Goal: Check status: Check status

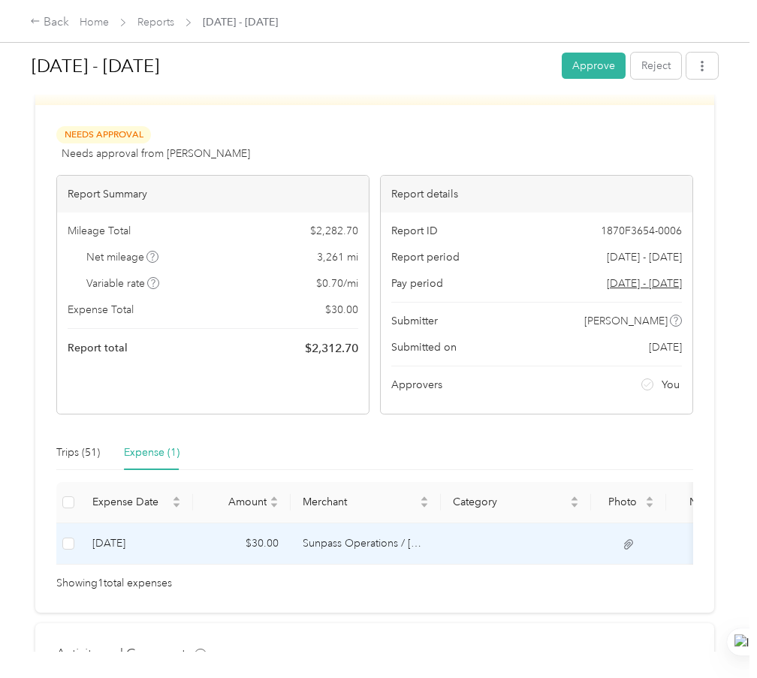
scroll to position [150, 0]
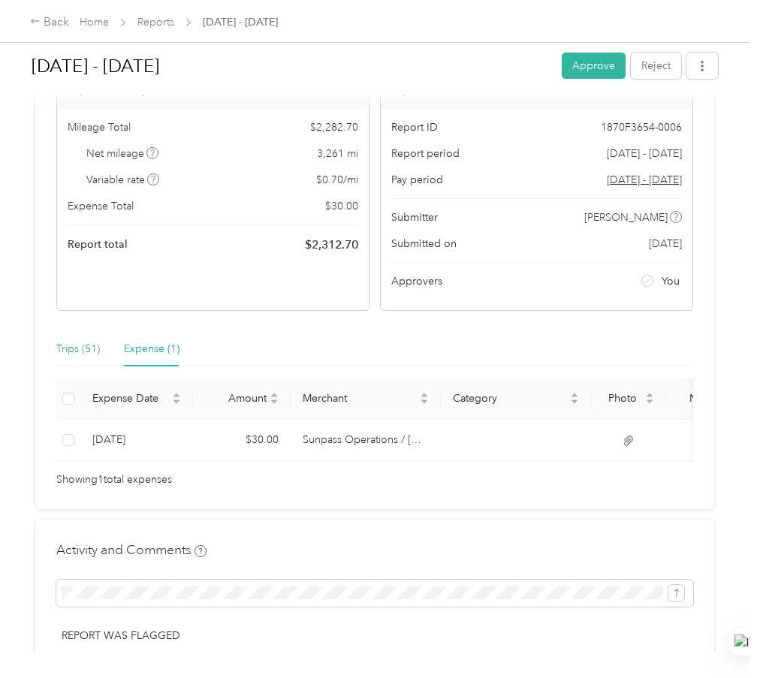
click at [68, 342] on div "Trips (51)" at bounding box center [78, 349] width 44 height 17
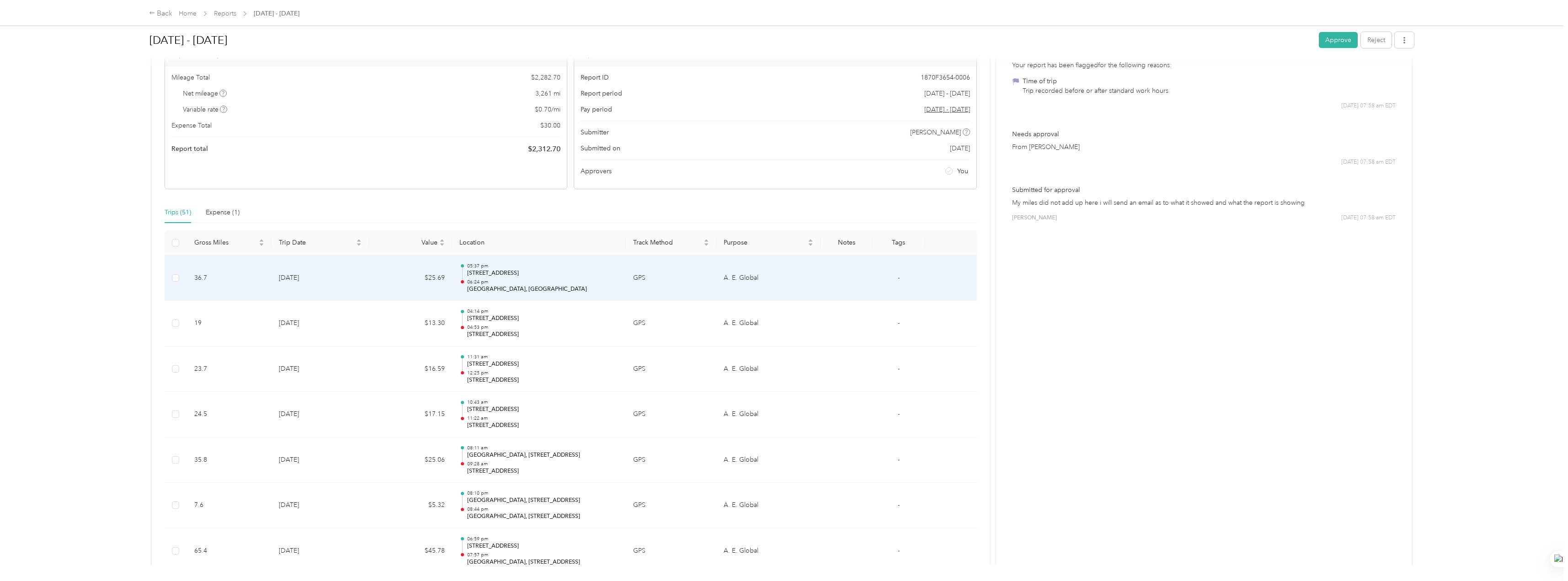
click at [460, 290] on td "GPS" at bounding box center [671, 278] width 91 height 46
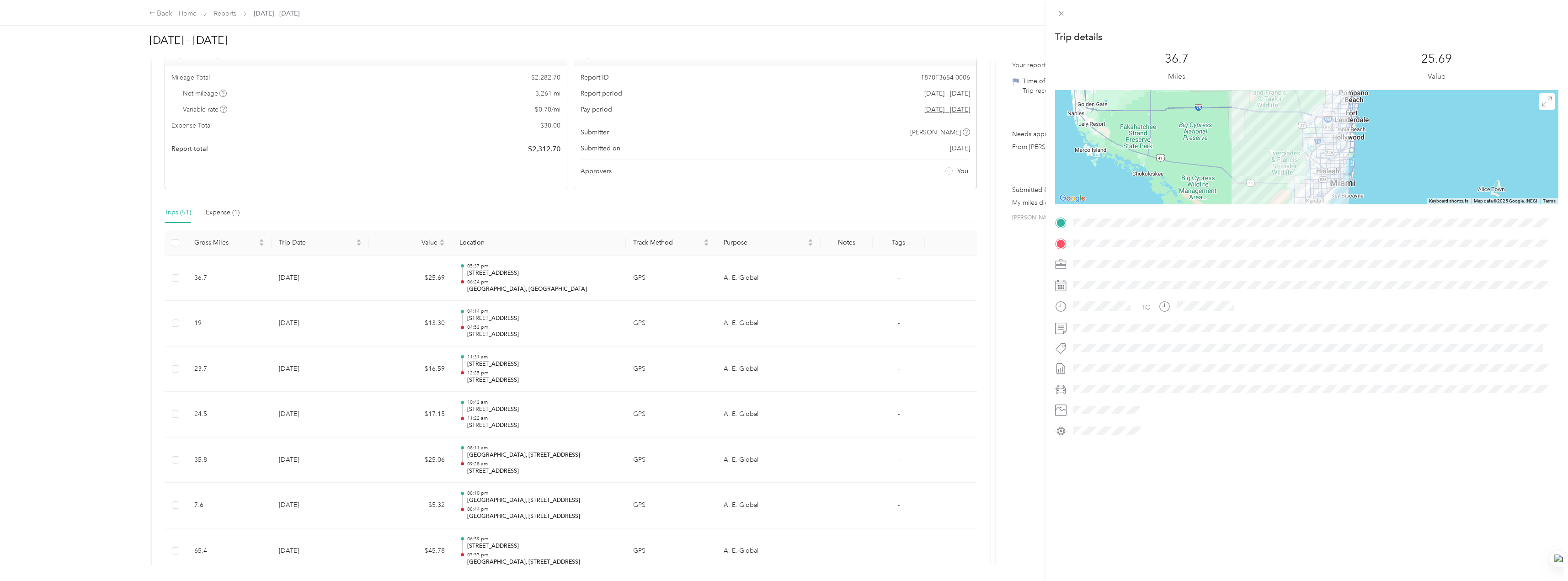
click at [460, 310] on div "Trip details This trip cannot be edited because it is either under review, appr…" at bounding box center [784, 290] width 1568 height 581
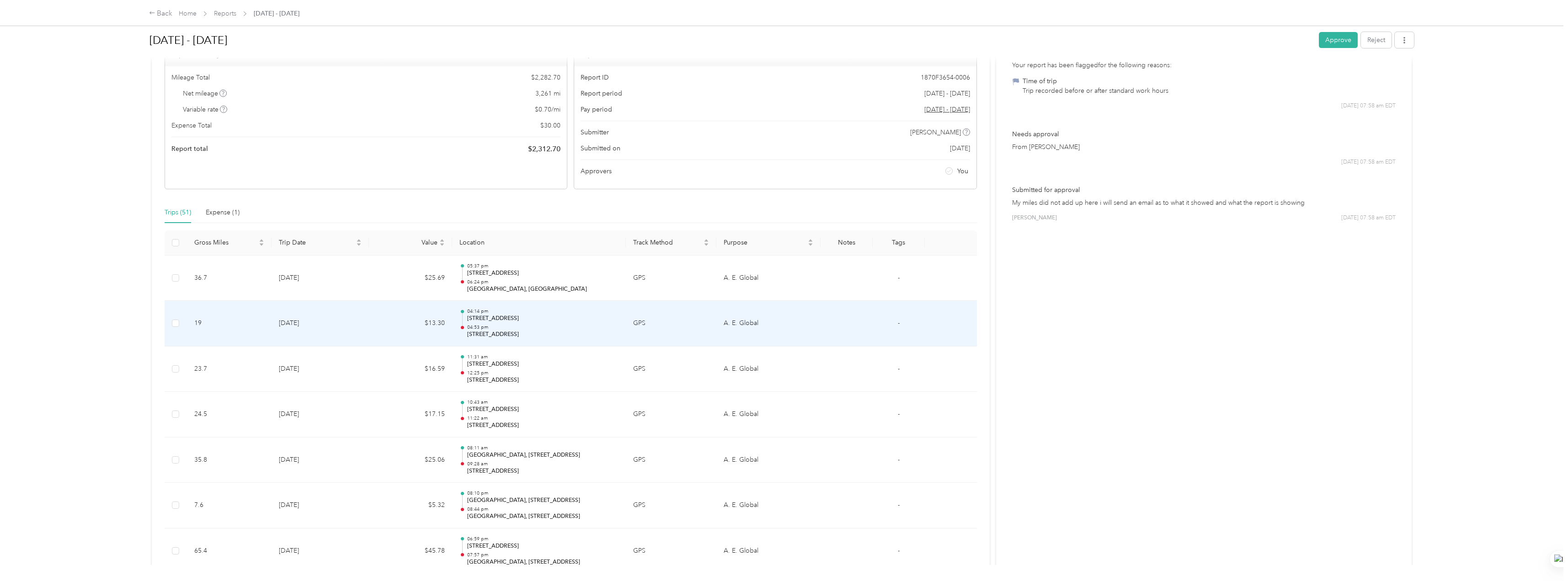
click at [460, 338] on td "GPS" at bounding box center [671, 323] width 91 height 46
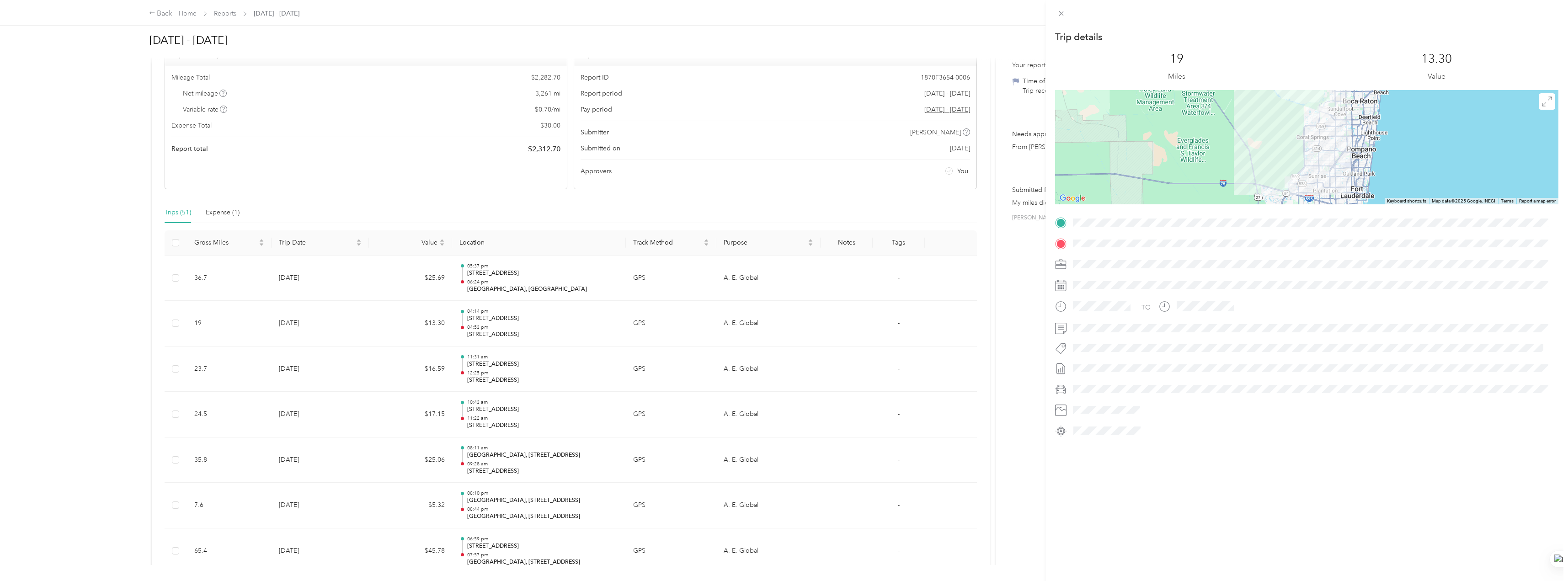
click at [460, 381] on div "Trip details This trip cannot be edited because it is either under review, appr…" at bounding box center [784, 290] width 1568 height 581
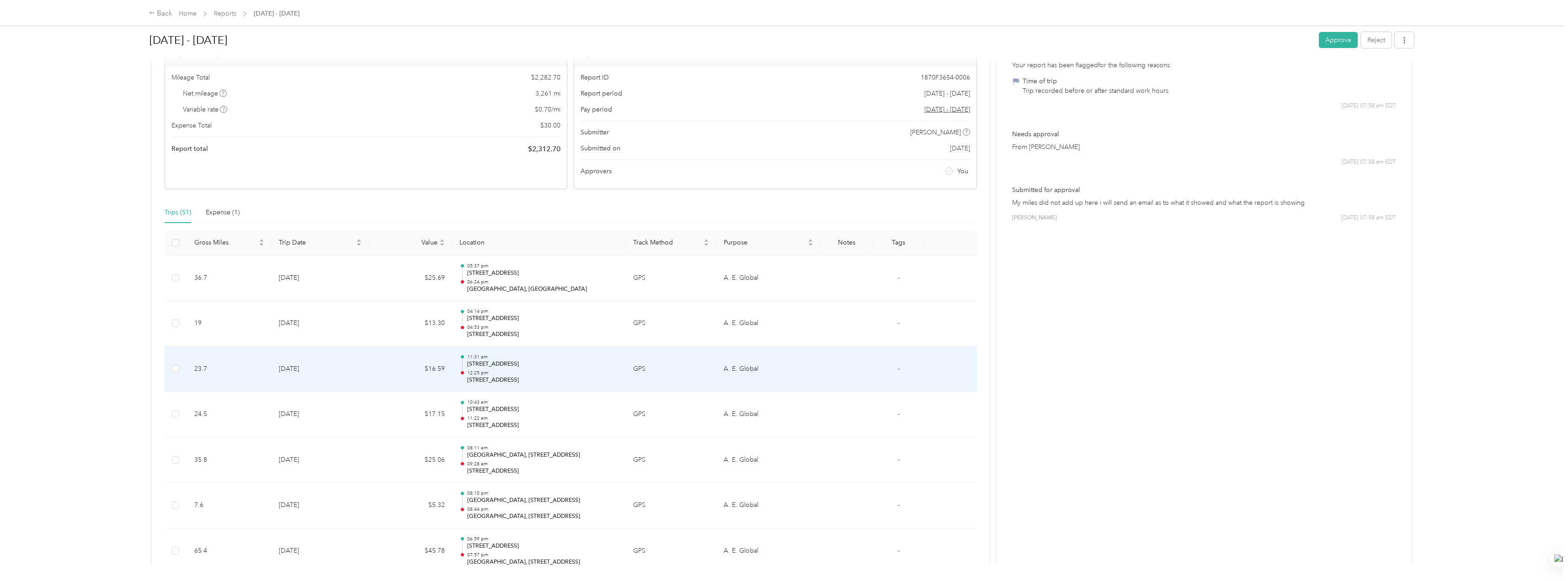
click at [460, 382] on td "GPS" at bounding box center [671, 369] width 91 height 46
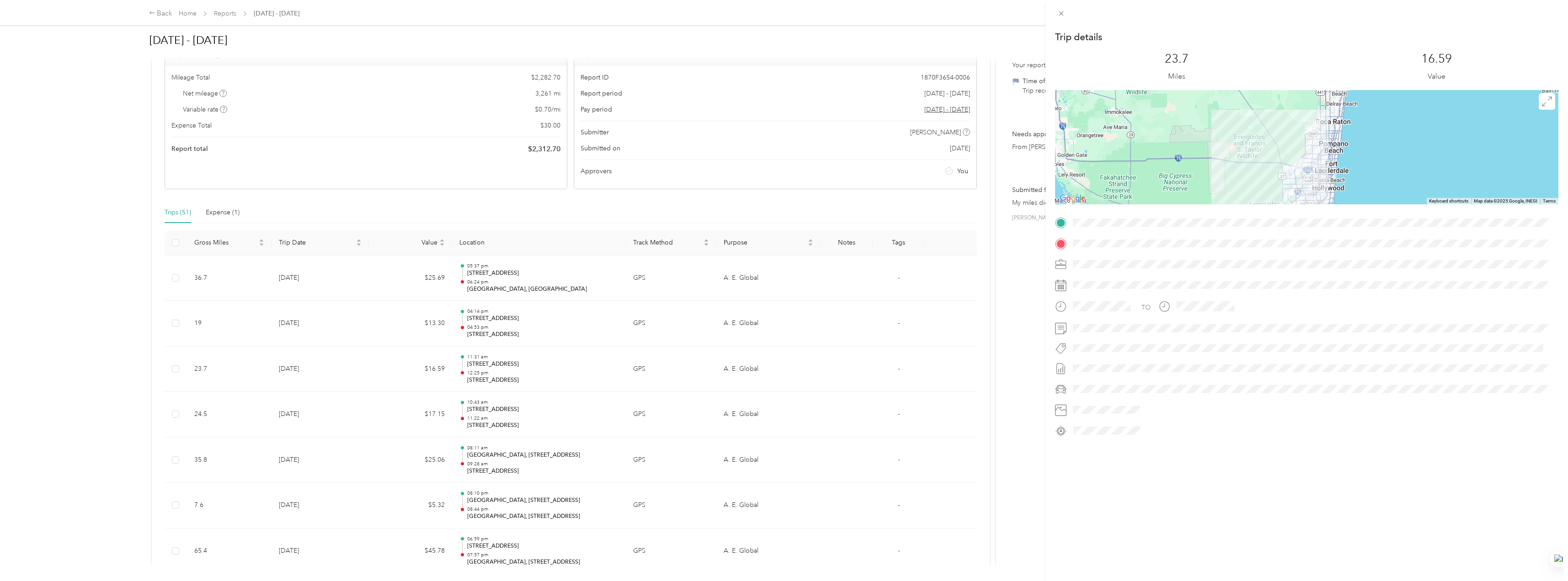
click at [460, 412] on div "Trip details This trip cannot be edited because it is either under review, appr…" at bounding box center [784, 290] width 1568 height 581
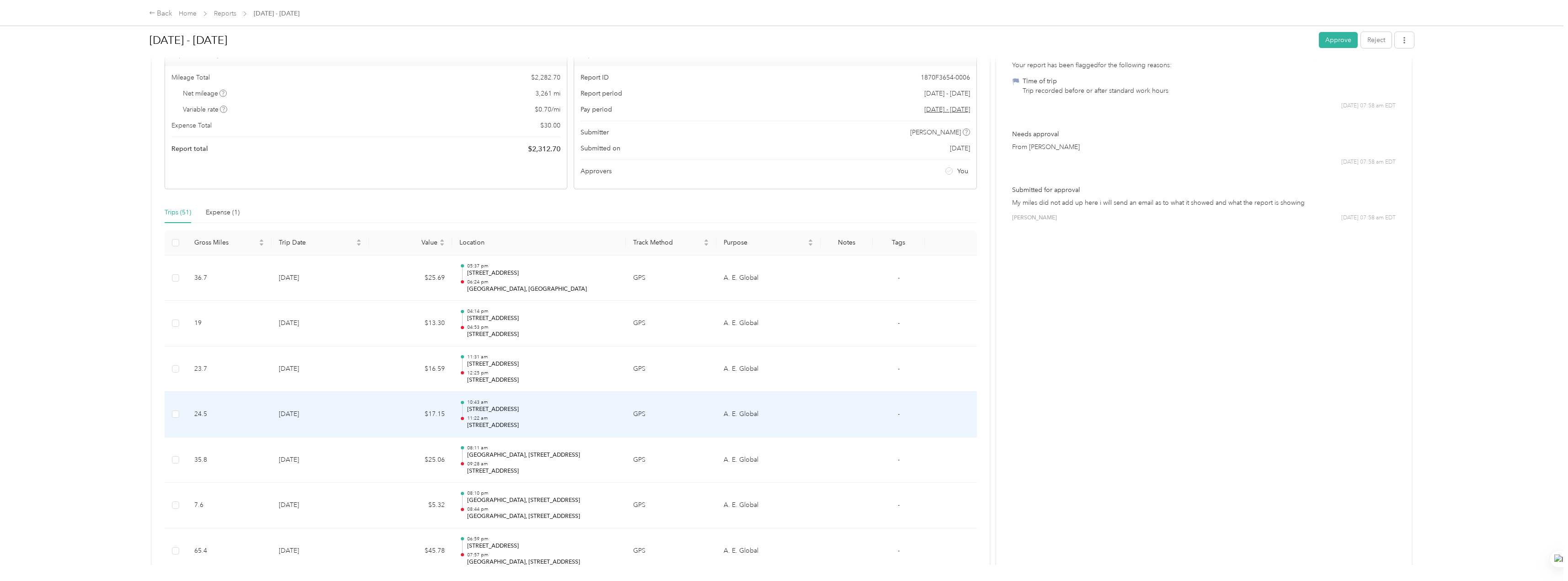
click at [460, 412] on td "GPS" at bounding box center [671, 414] width 91 height 46
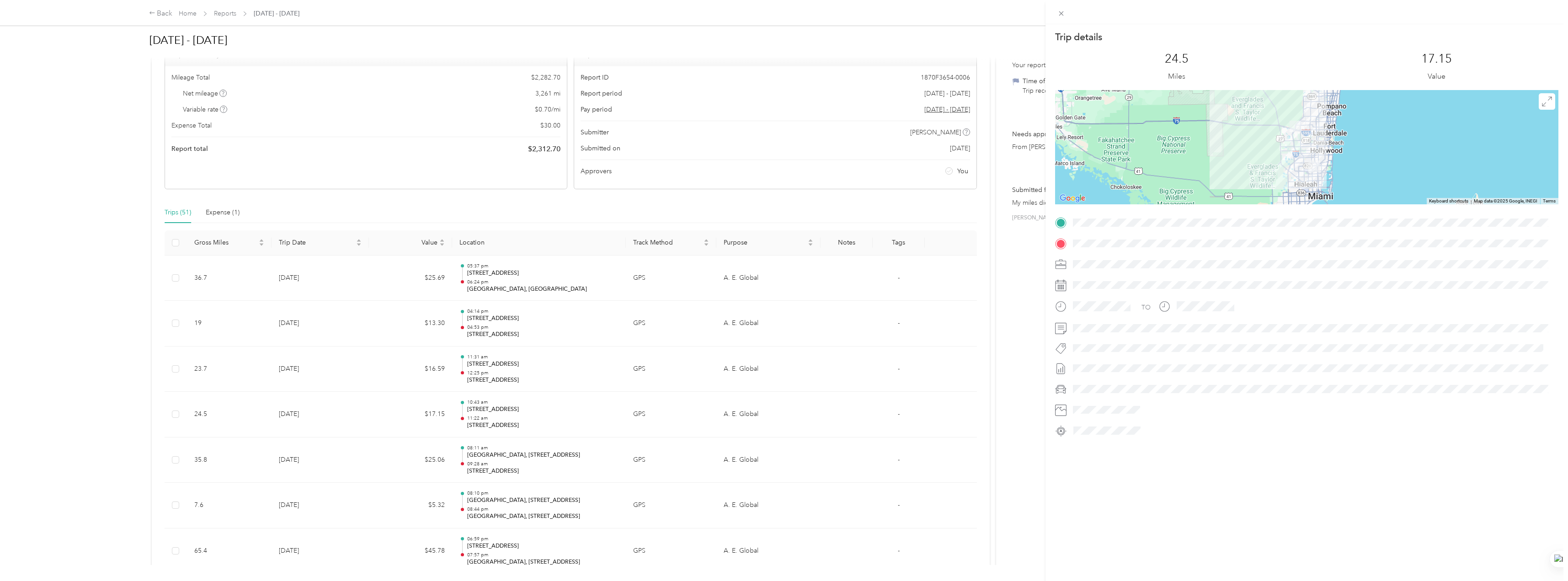
click at [365, 412] on div "Trip details This trip cannot be edited because it is either under review, appr…" at bounding box center [784, 290] width 1568 height 581
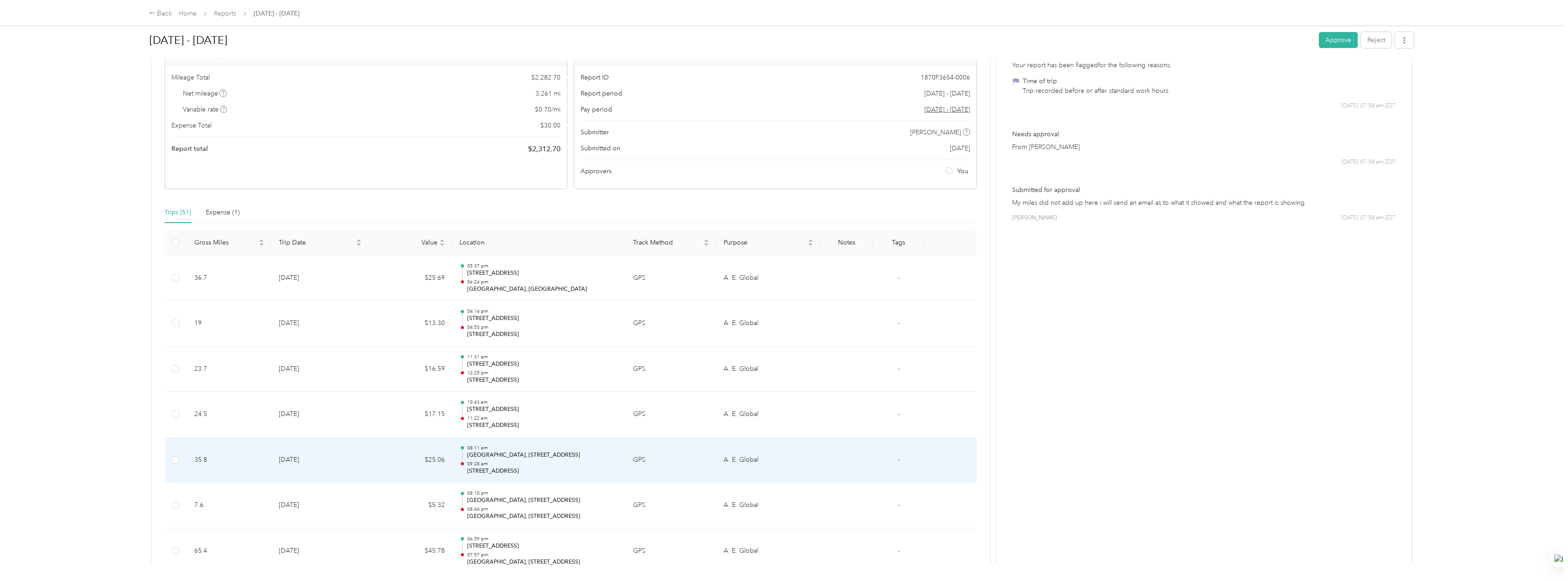
click at [366, 412] on td "[DATE]" at bounding box center [320, 460] width 97 height 46
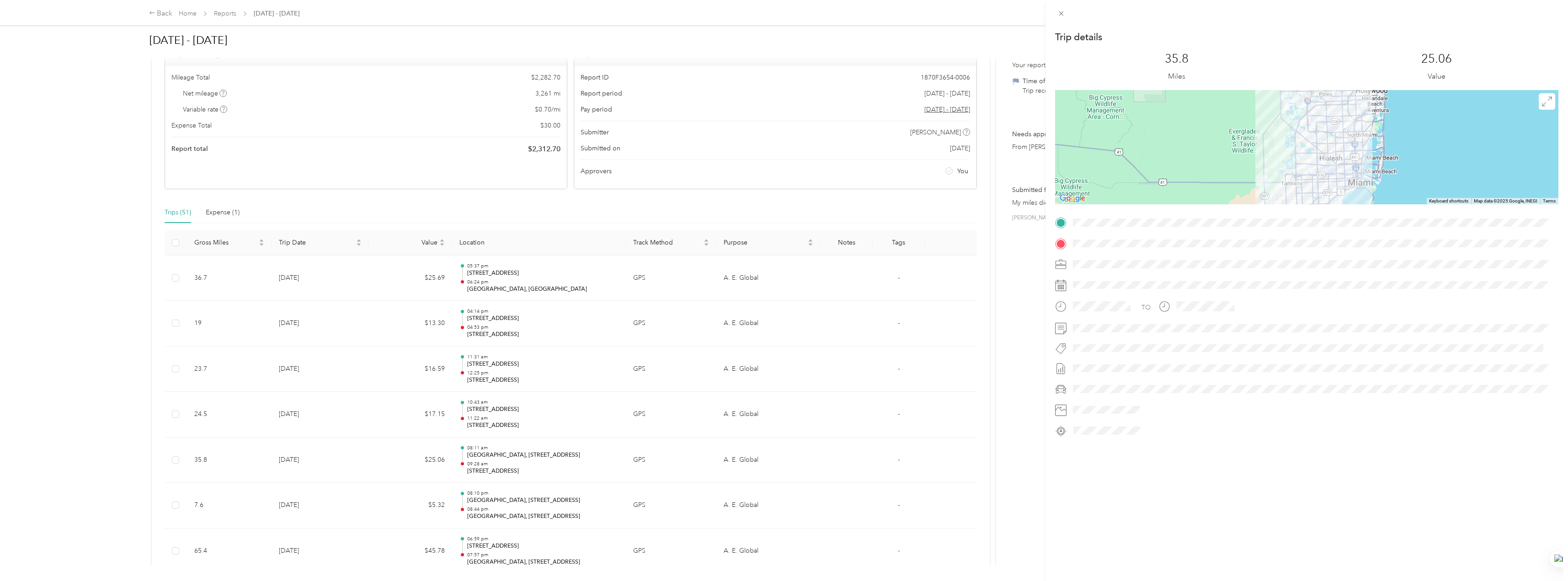
click at [340, 412] on div "Trip details This trip cannot be edited because it is either under review, appr…" at bounding box center [784, 290] width 1568 height 581
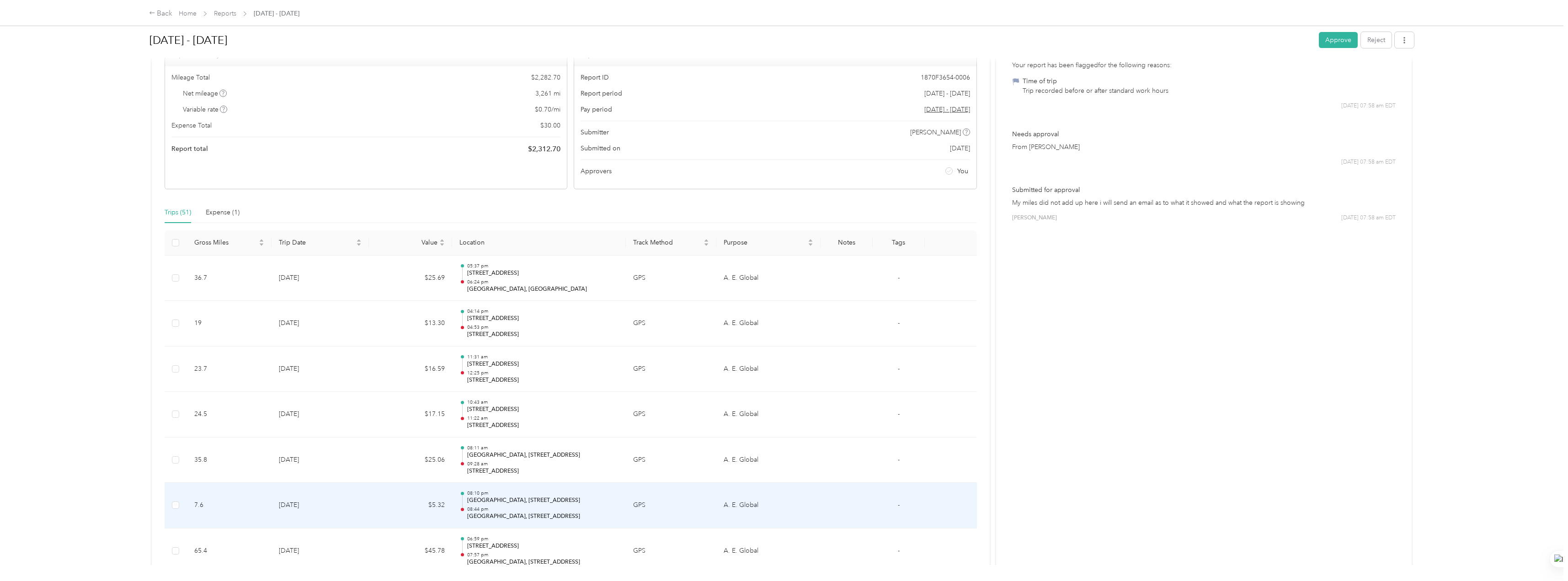
click at [341, 412] on td "[DATE]" at bounding box center [320, 505] width 97 height 46
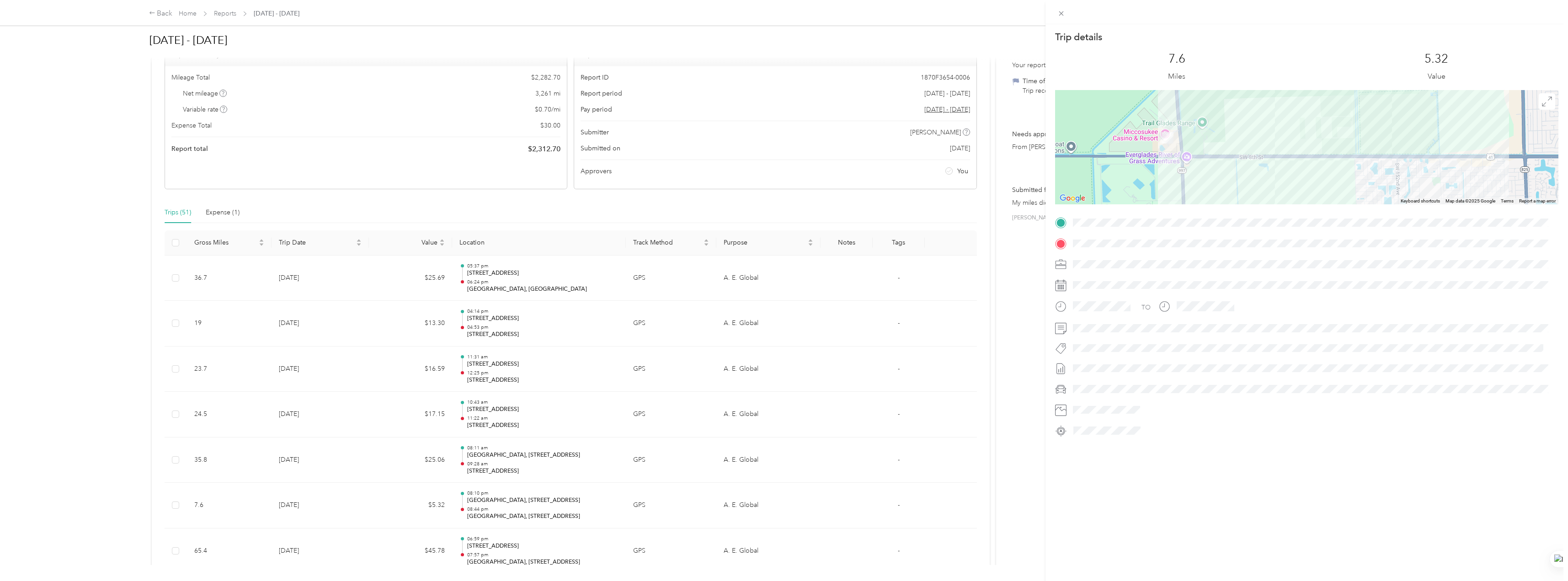
click at [460, 384] on div at bounding box center [1314, 389] width 489 height 15
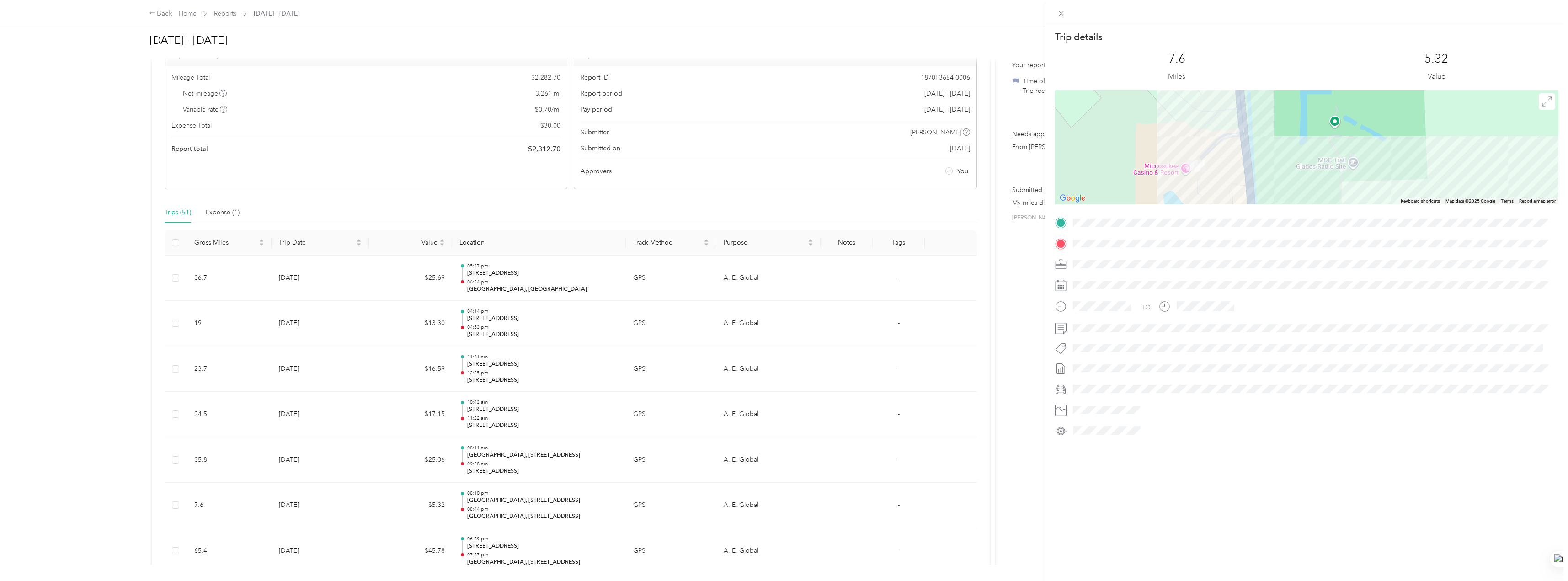
drag, startPoint x: 1135, startPoint y: 134, endPoint x: 1140, endPoint y: 187, distance: 53.2
click at [460, 187] on div at bounding box center [1306, 147] width 503 height 114
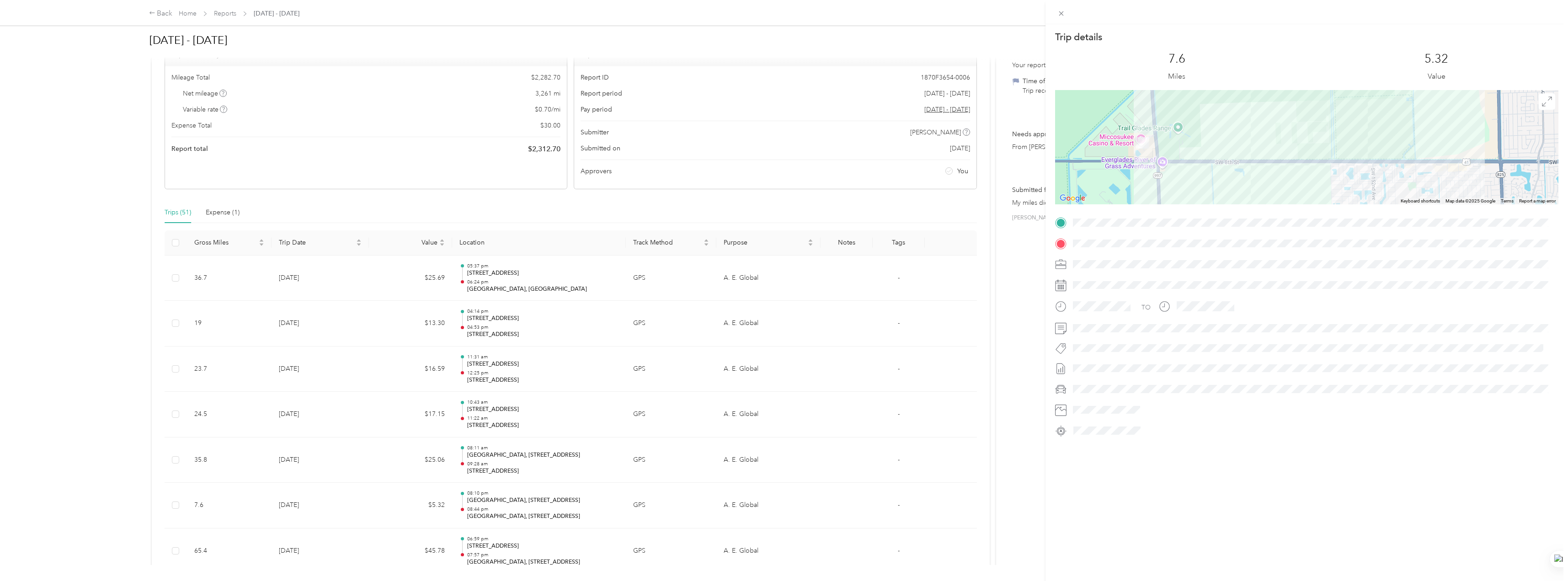
drag, startPoint x: 1116, startPoint y: 163, endPoint x: 1110, endPoint y: 155, distance: 10.0
click at [460, 155] on div at bounding box center [1306, 147] width 503 height 114
click at [351, 412] on div "Trip details This trip cannot be edited because it is either under review, appr…" at bounding box center [784, 290] width 1568 height 581
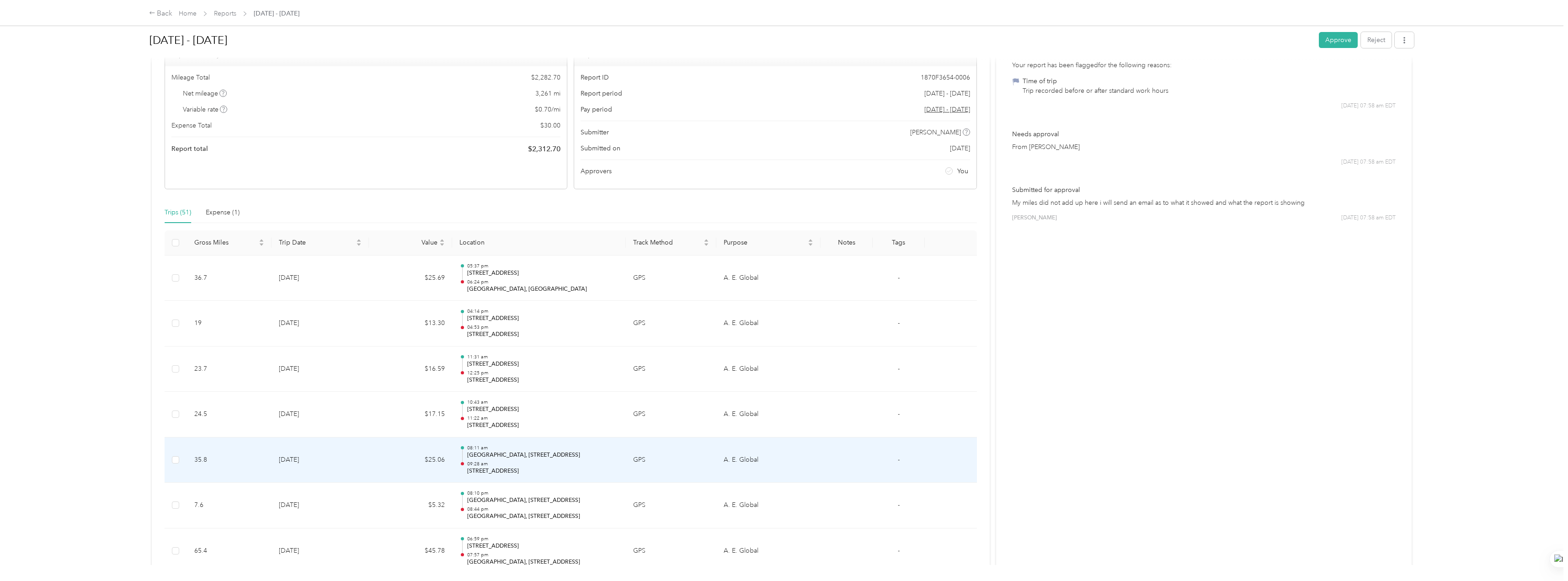
click at [392, 412] on td "$25.06" at bounding box center [410, 460] width 83 height 46
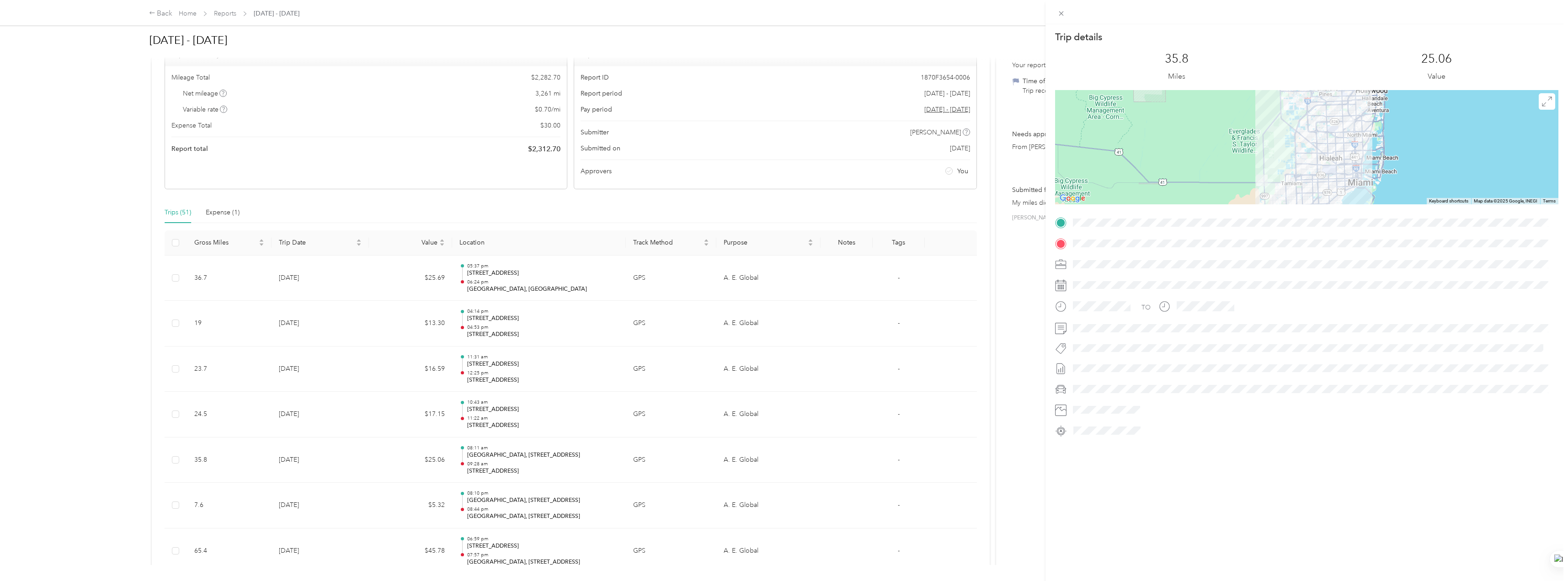
click at [376, 412] on div "Trip details This trip cannot be edited because it is either under review, appr…" at bounding box center [784, 290] width 1568 height 581
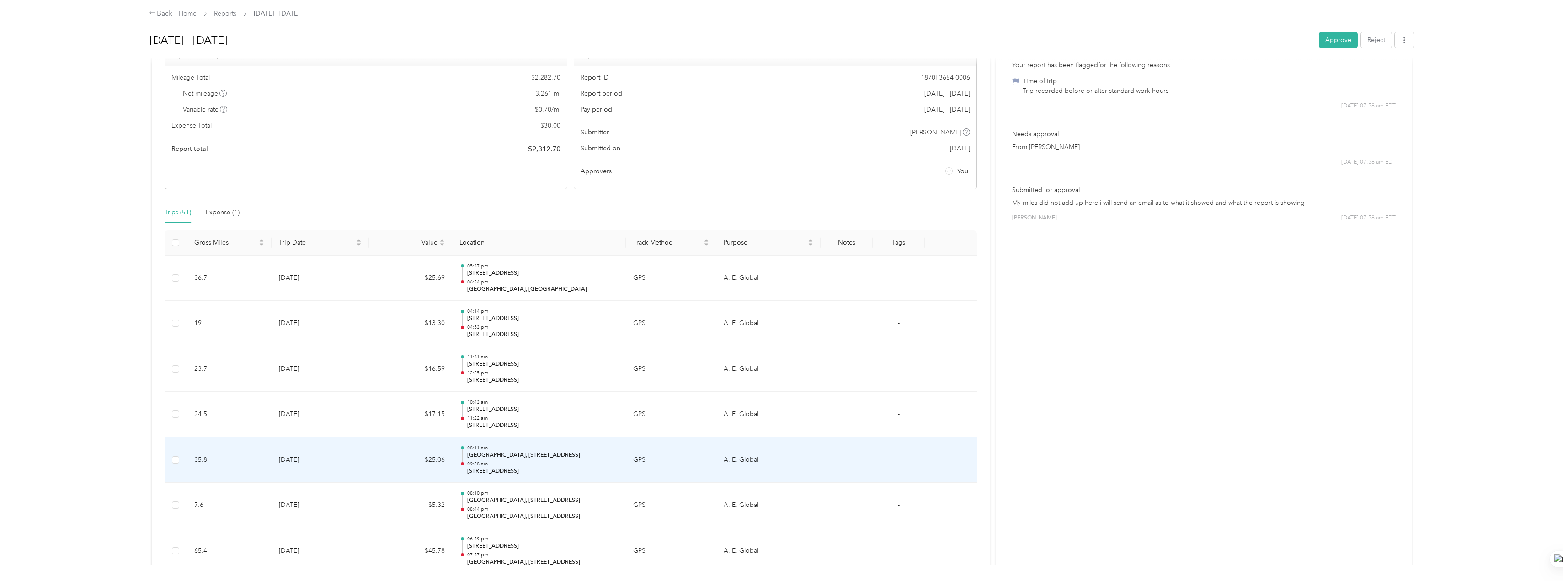
click at [460, 412] on p "09:28 am" at bounding box center [543, 464] width 152 height 7
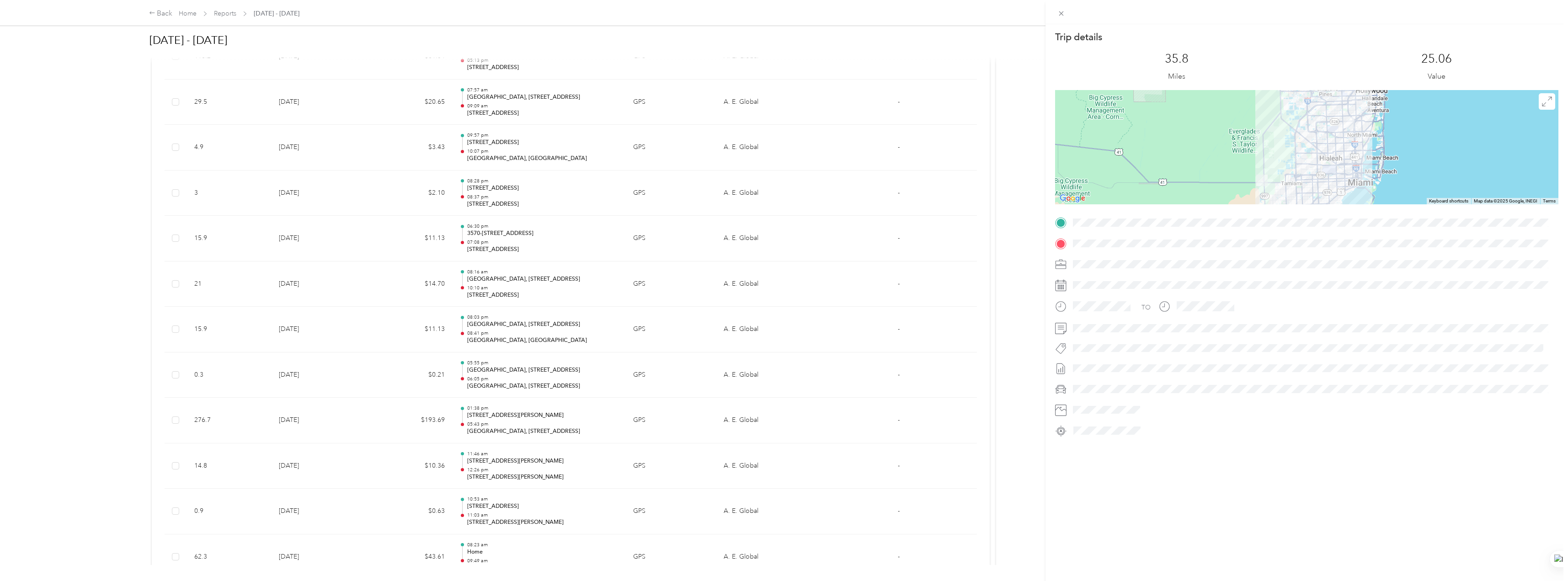
scroll to position [267, 0]
click at [391, 371] on div "Trip details This trip cannot be edited because it is either under review, appr…" at bounding box center [784, 290] width 1568 height 581
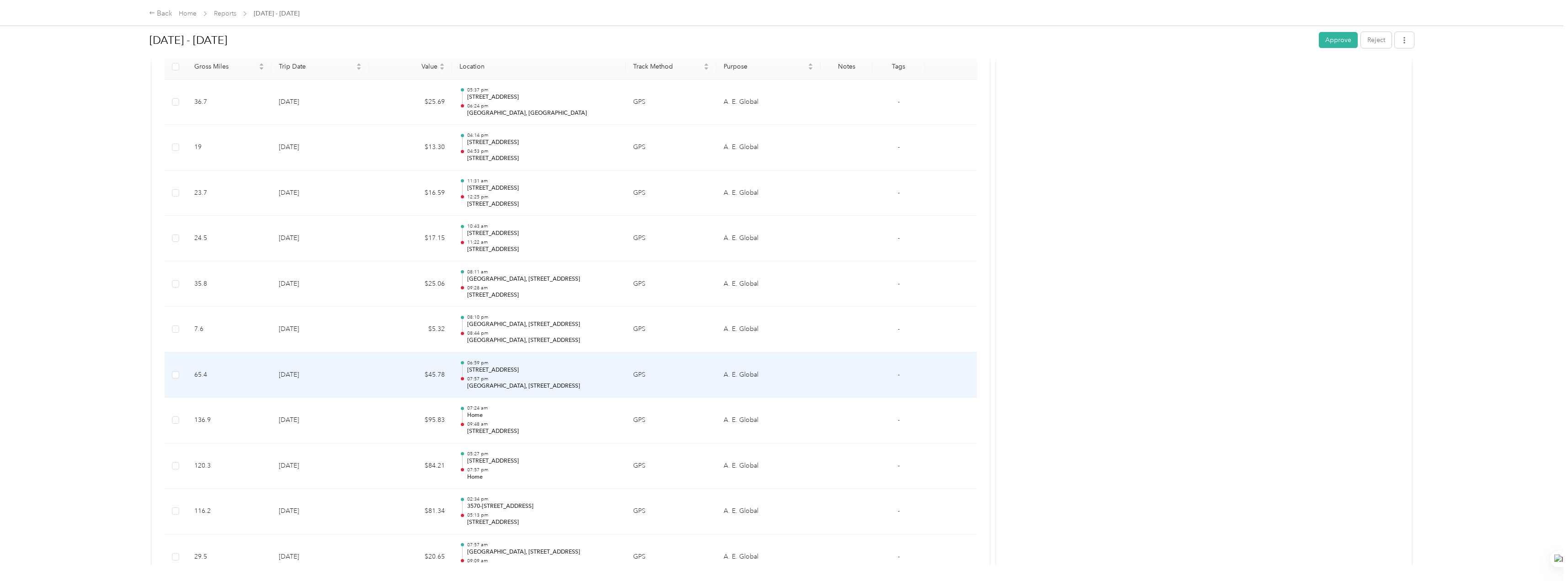
click at [391, 371] on td "$45.78" at bounding box center [410, 375] width 83 height 46
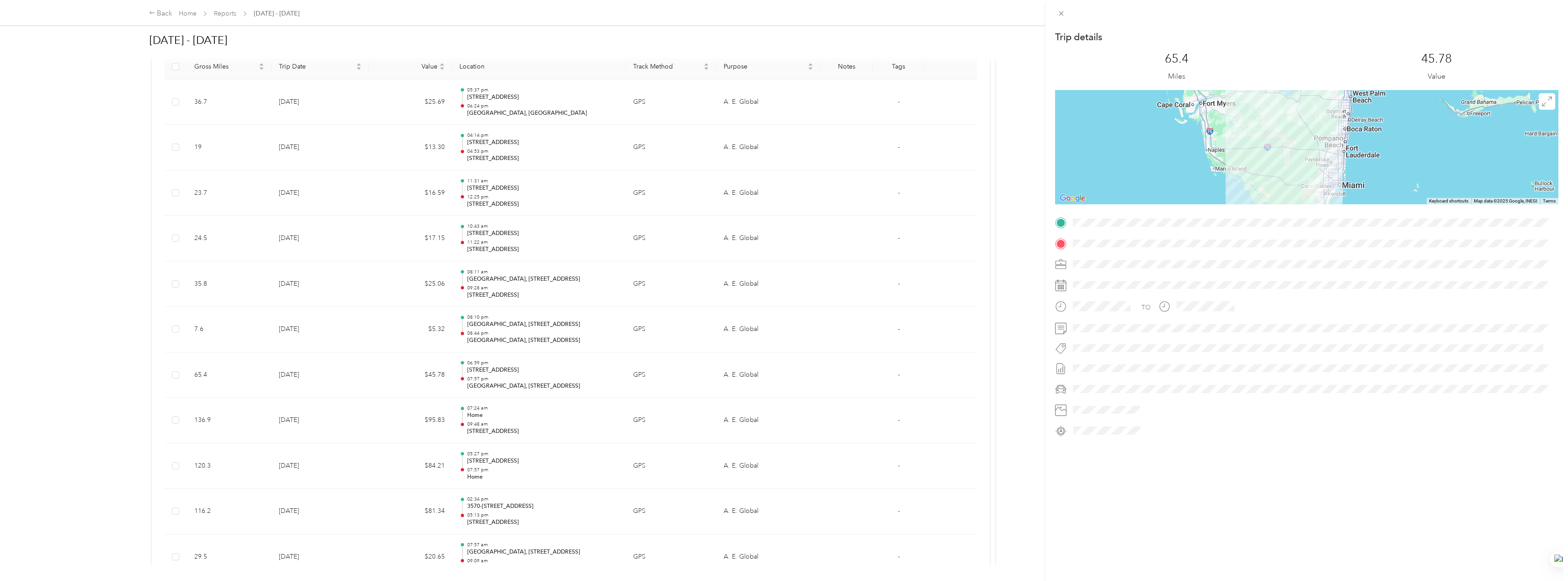
click at [387, 412] on div "Trip details This trip cannot be edited because it is either under review, appr…" at bounding box center [784, 290] width 1568 height 581
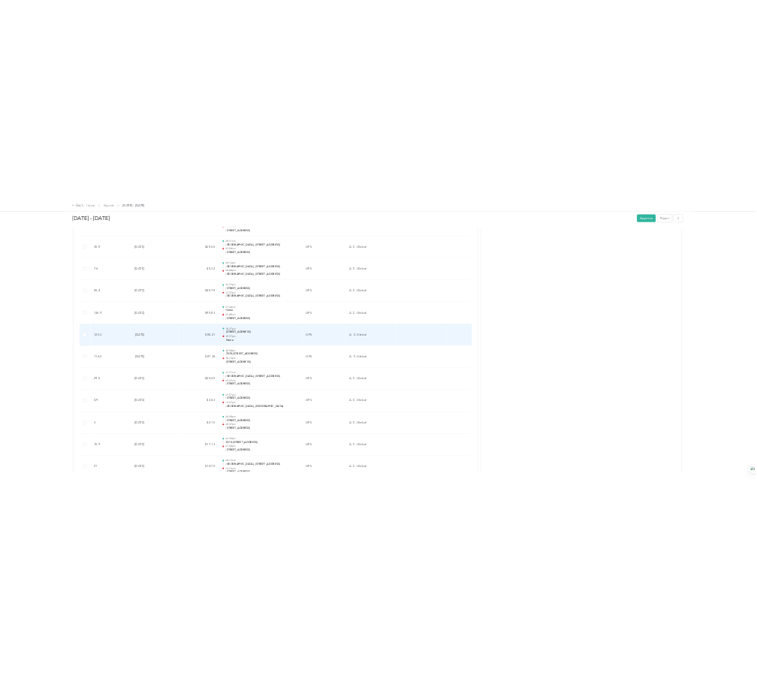
scroll to position [740, 0]
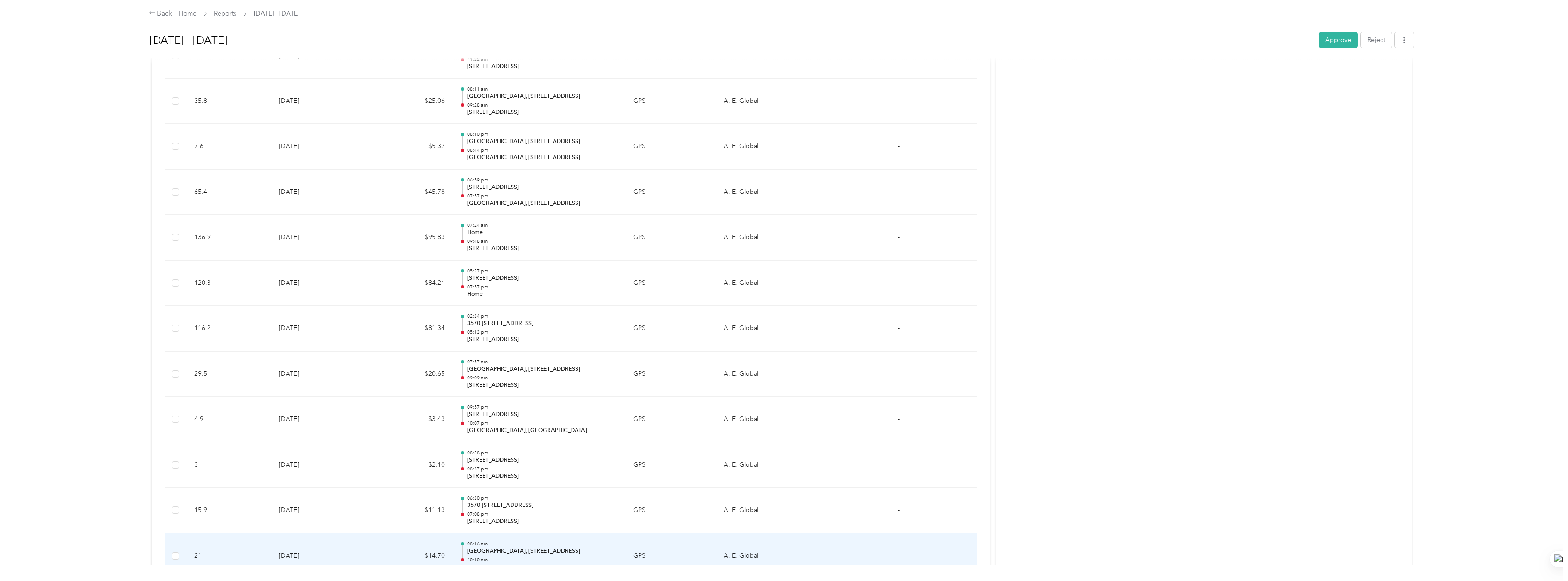
click at [460, 412] on p "08:16 am" at bounding box center [543, 543] width 152 height 7
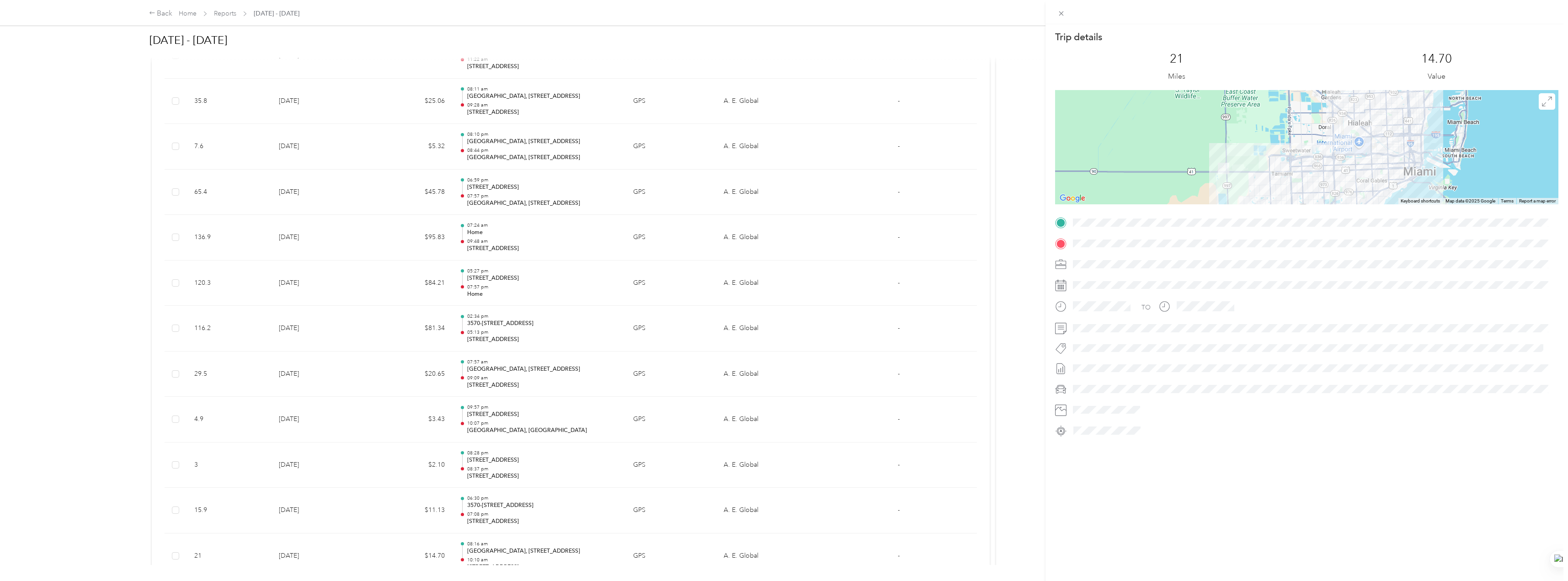
drag, startPoint x: 621, startPoint y: 209, endPoint x: 615, endPoint y: 209, distance: 6.0
click at [460, 210] on div "Trip details This trip cannot be edited because it is either under review, appr…" at bounding box center [784, 290] width 1568 height 581
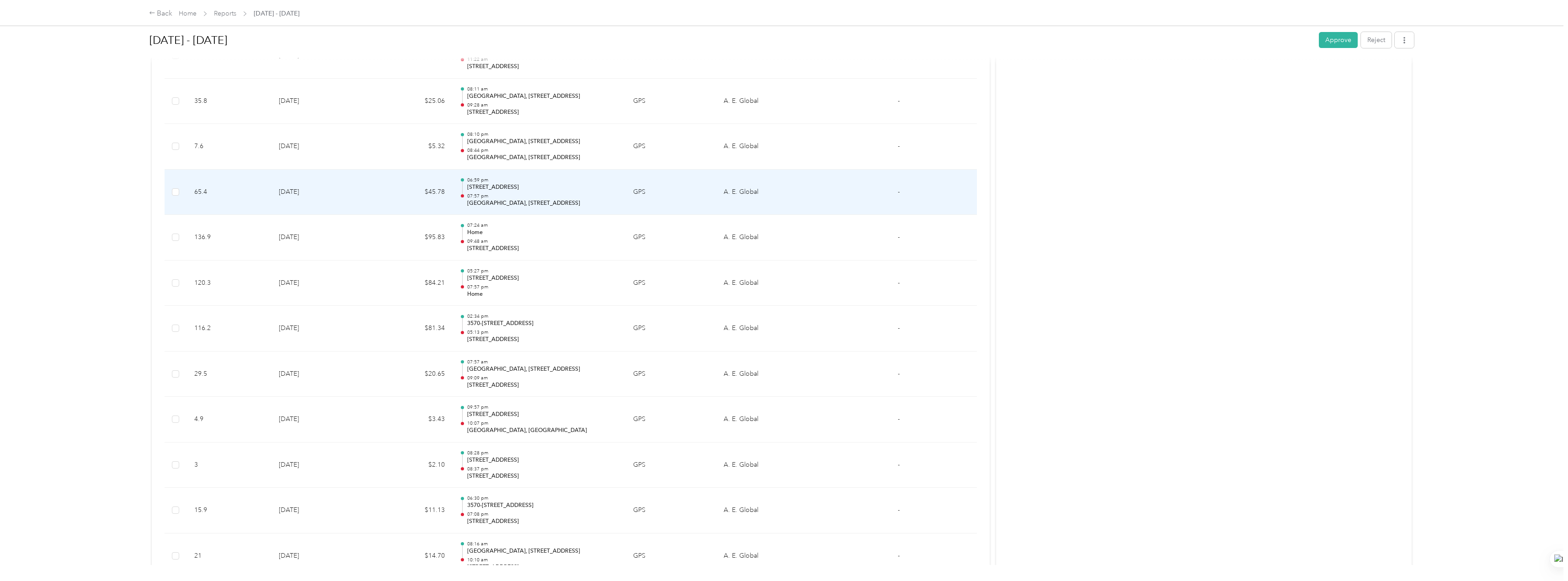
click at [460, 192] on div "06:59 pm [STREET_ADDRESS] 07:57 pm [GEOGRAPHIC_DATA], [STREET_ADDRESS]" at bounding box center [543, 192] width 152 height 30
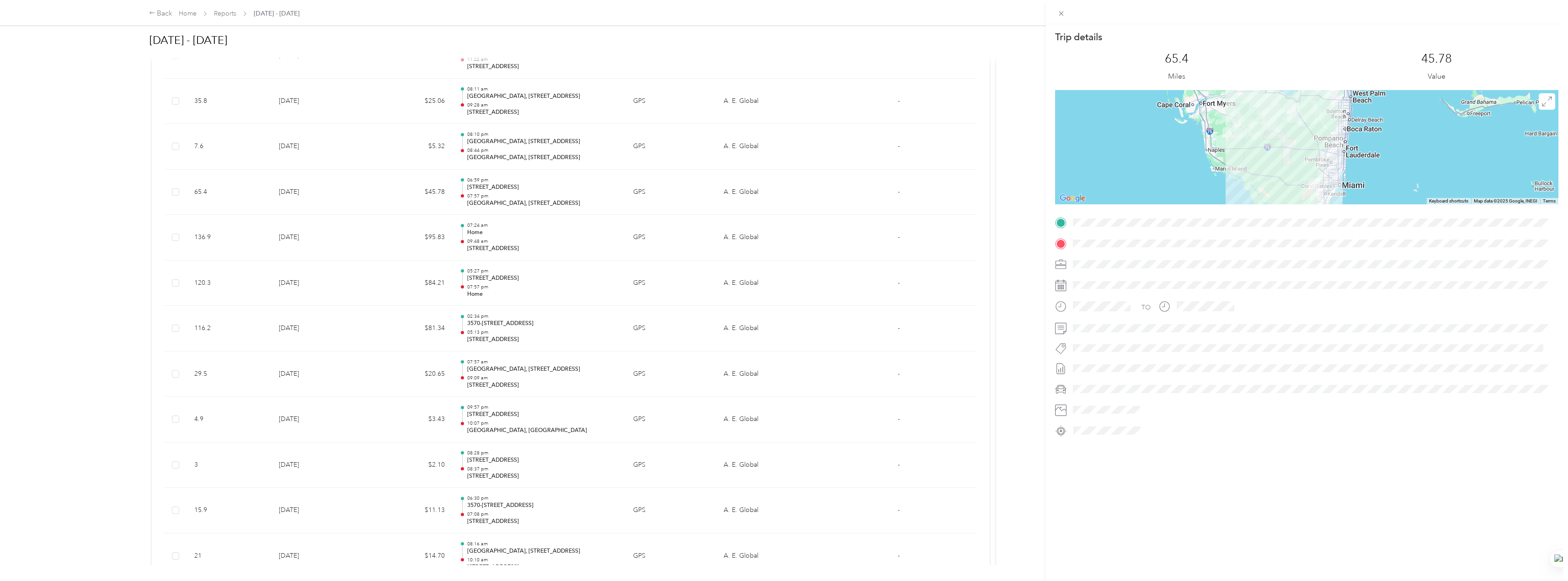
click at [61, 405] on div "Trip details This trip cannot be edited because it is either under review, appr…" at bounding box center [784, 290] width 1568 height 581
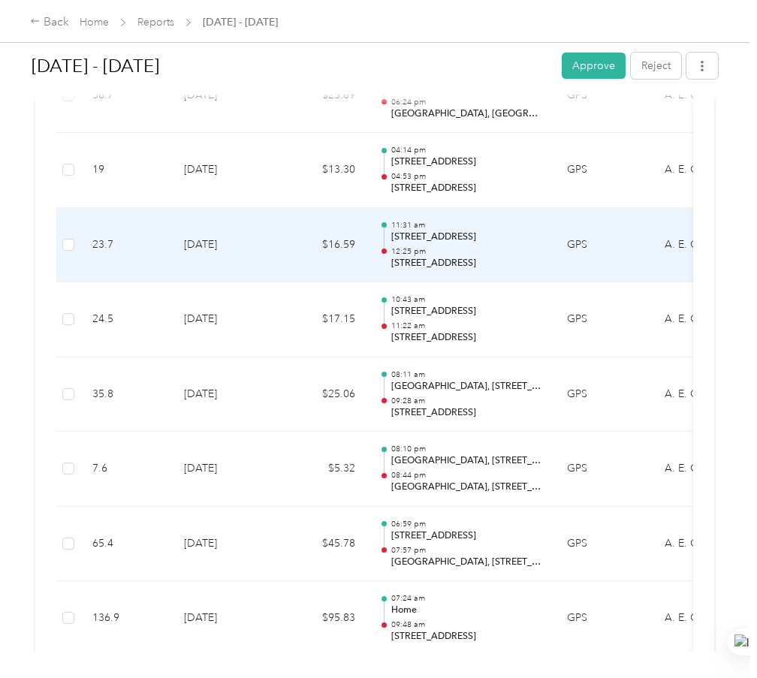
scroll to position [526, 0]
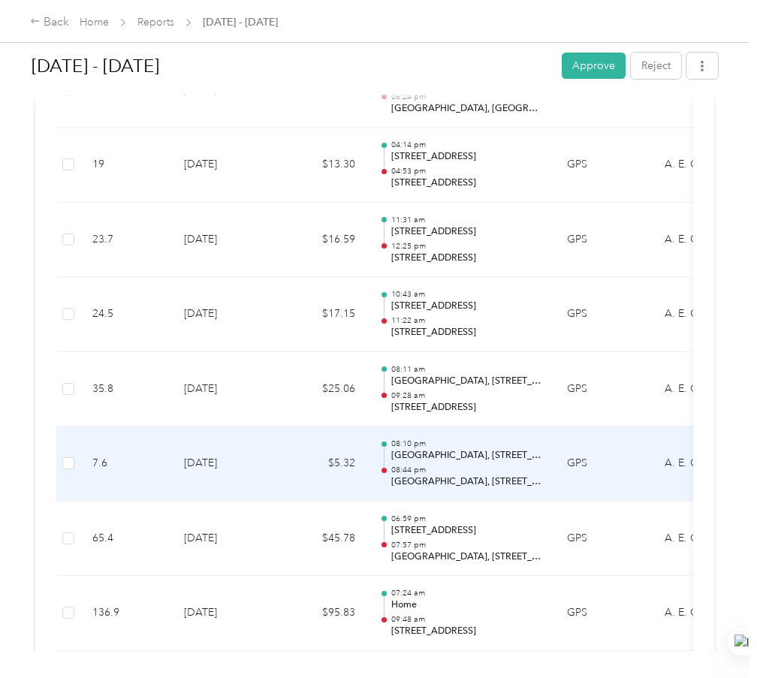
click at [510, 475] on p "08:44 pm" at bounding box center [467, 470] width 152 height 11
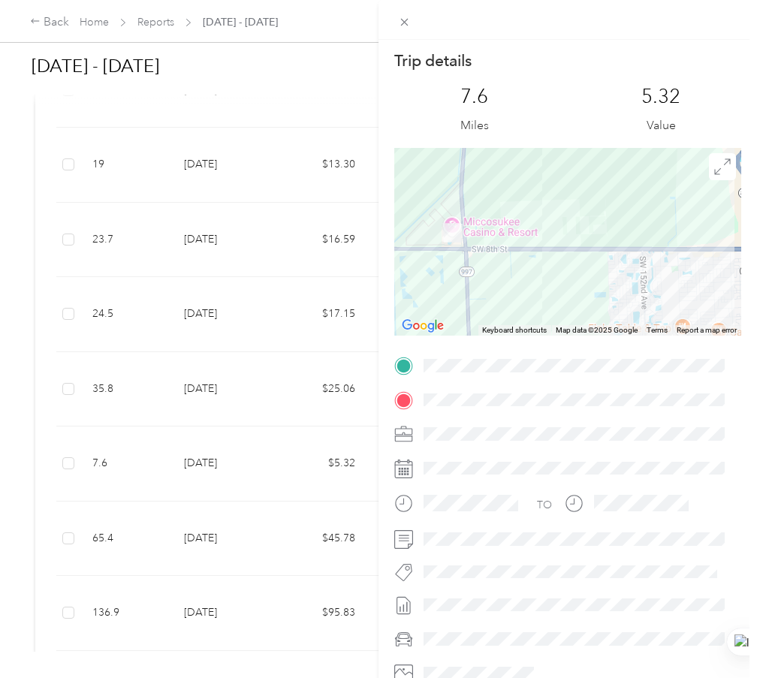
click at [675, 259] on div at bounding box center [567, 242] width 347 height 188
click at [406, 18] on icon at bounding box center [404, 22] width 13 height 13
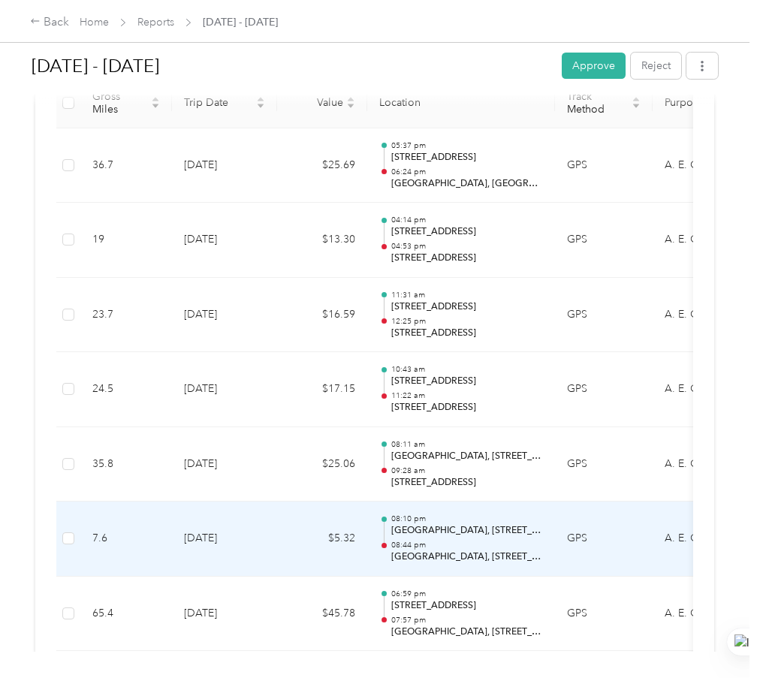
scroll to position [0, 0]
